Goal: Use online tool/utility: Use online tool/utility

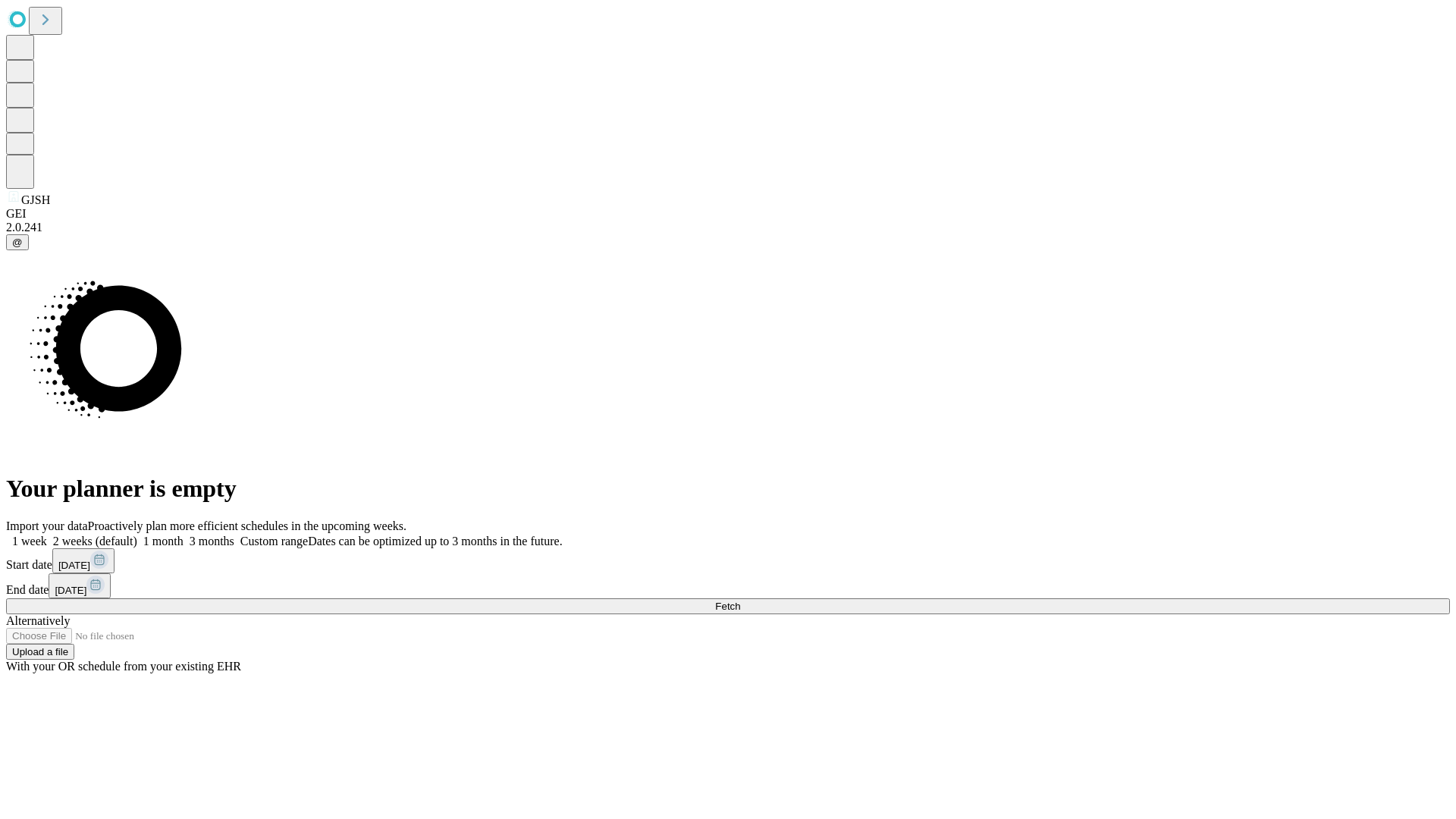
click at [741, 600] on span "Fetch" at bounding box center [728, 606] width 25 height 12
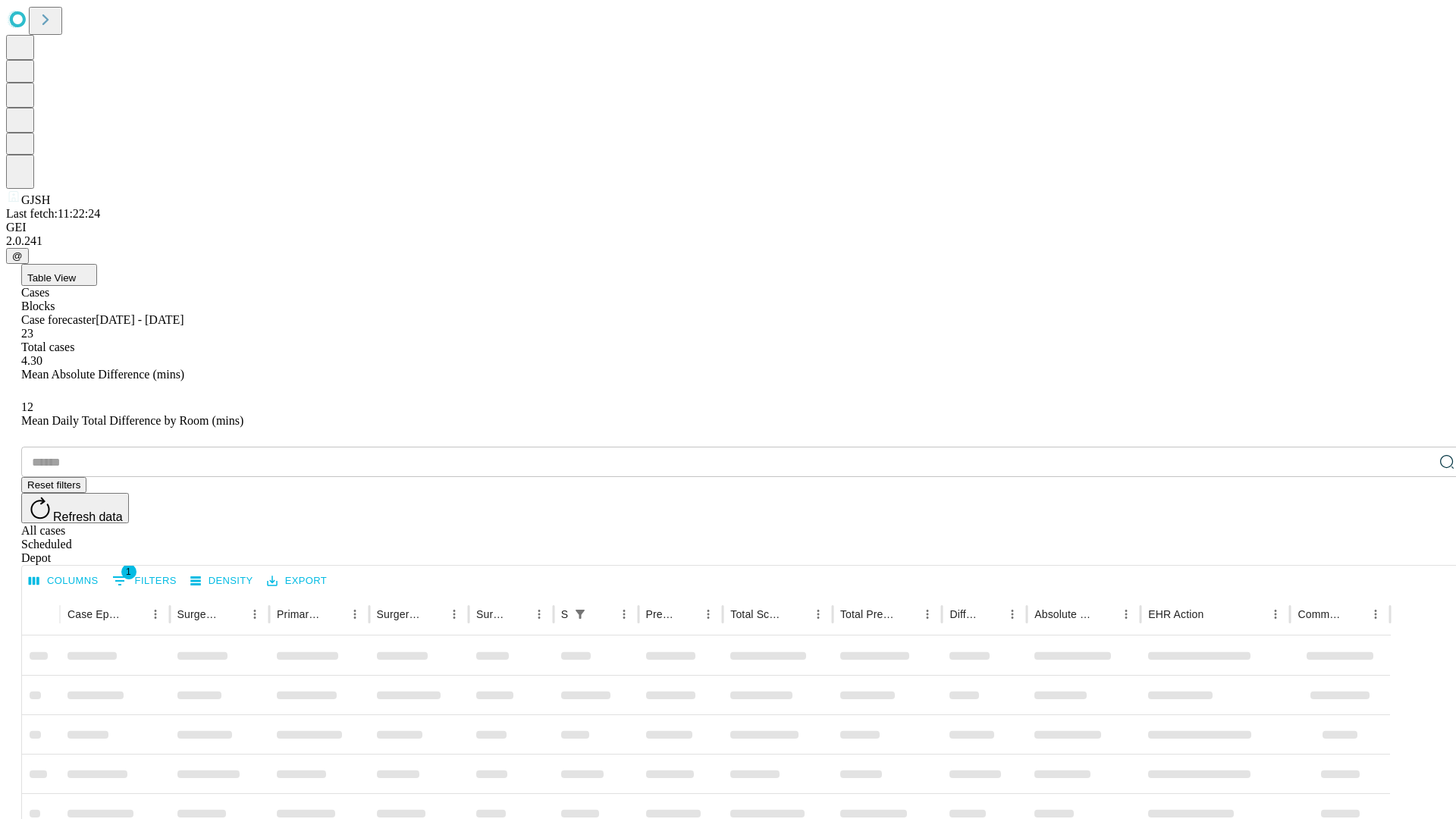
click at [1417, 551] on div "Depot" at bounding box center [744, 558] width 1444 height 14
